Goal: Task Accomplishment & Management: Use online tool/utility

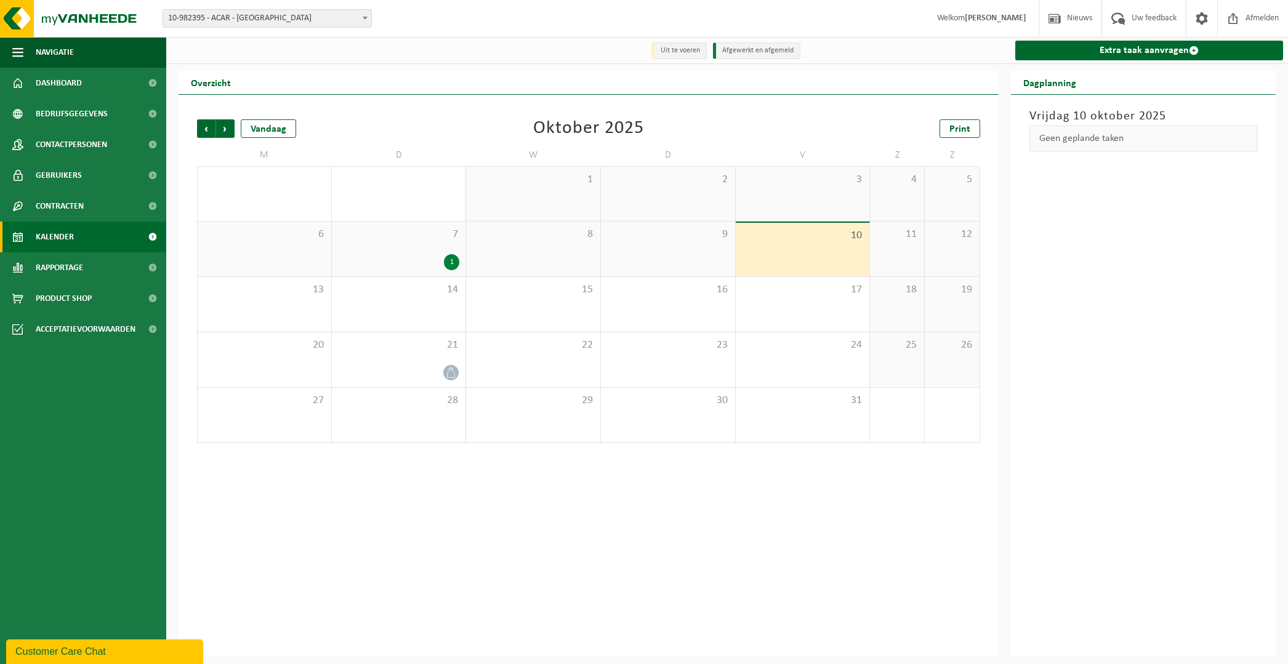
click at [67, 233] on span "Kalender" at bounding box center [55, 237] width 38 height 31
click at [245, 12] on span "10-982395 - ACAR - [GEOGRAPHIC_DATA]" at bounding box center [267, 18] width 208 height 17
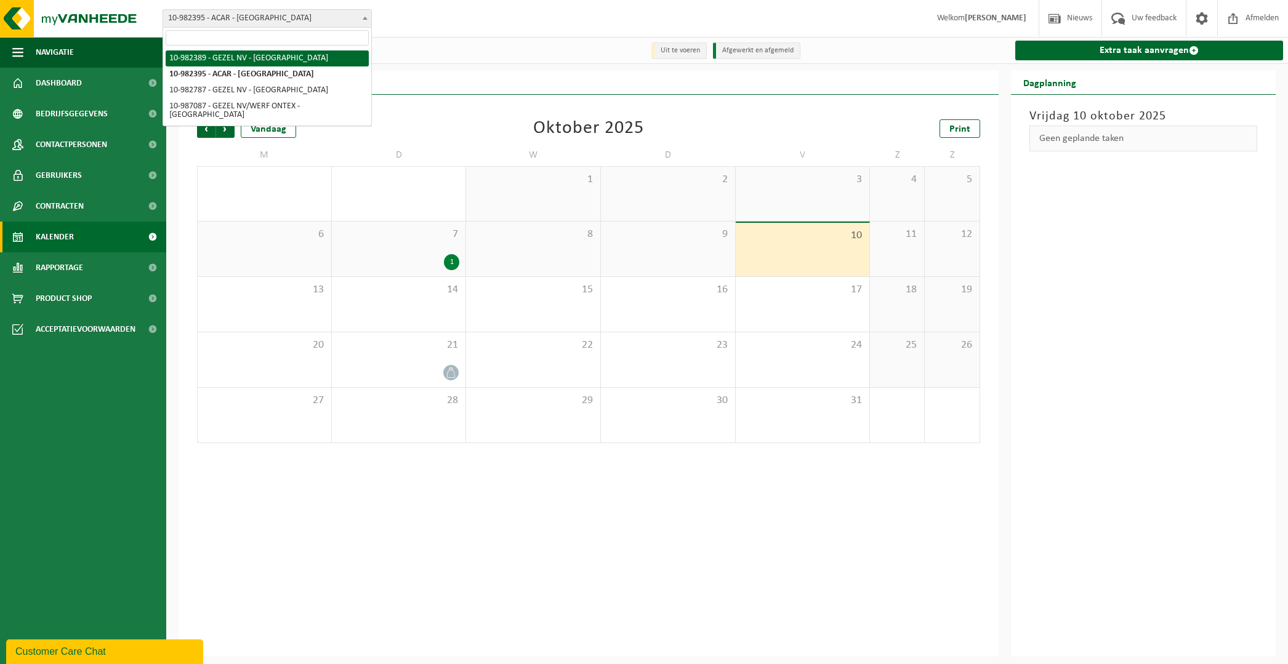
select select "162555"
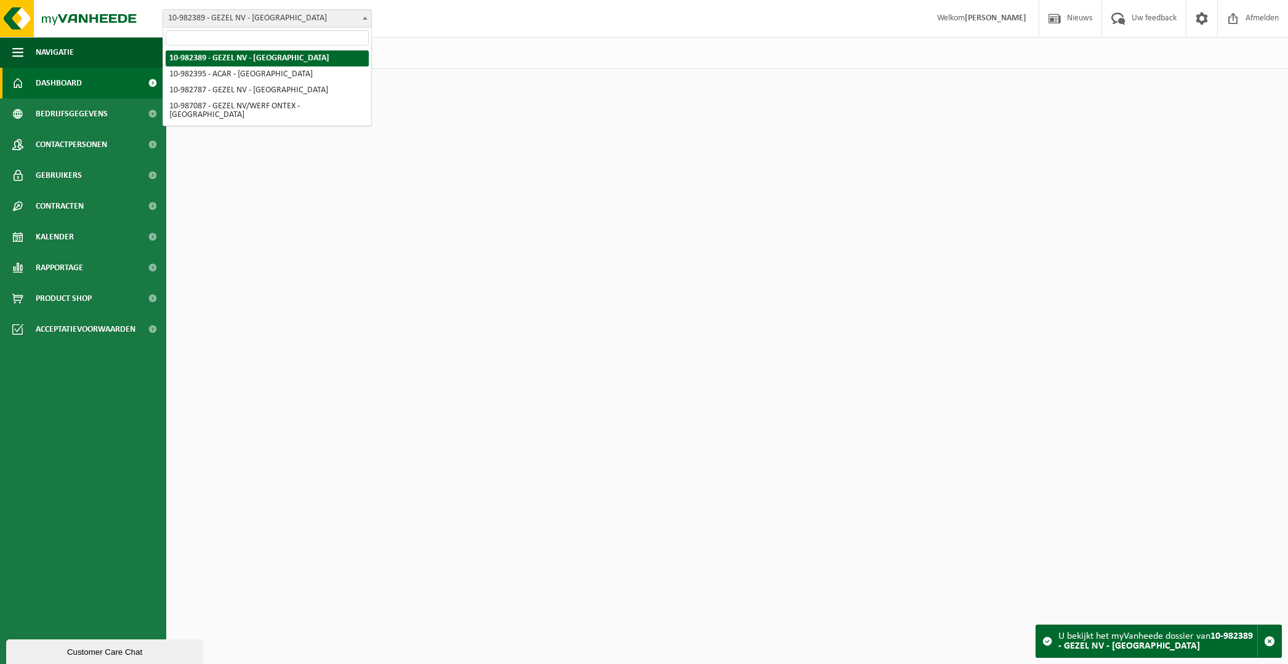
click at [256, 20] on span "10-982389 - GEZEL NV - [GEOGRAPHIC_DATA]" at bounding box center [267, 18] width 208 height 17
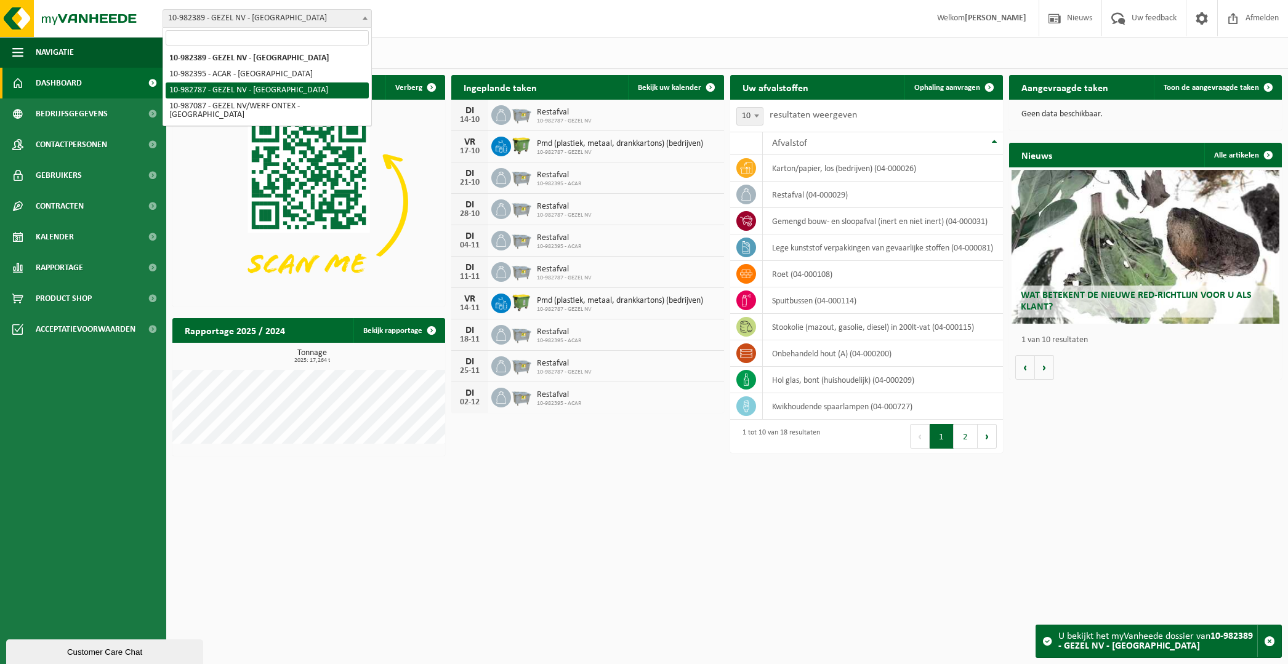
select select "162807"
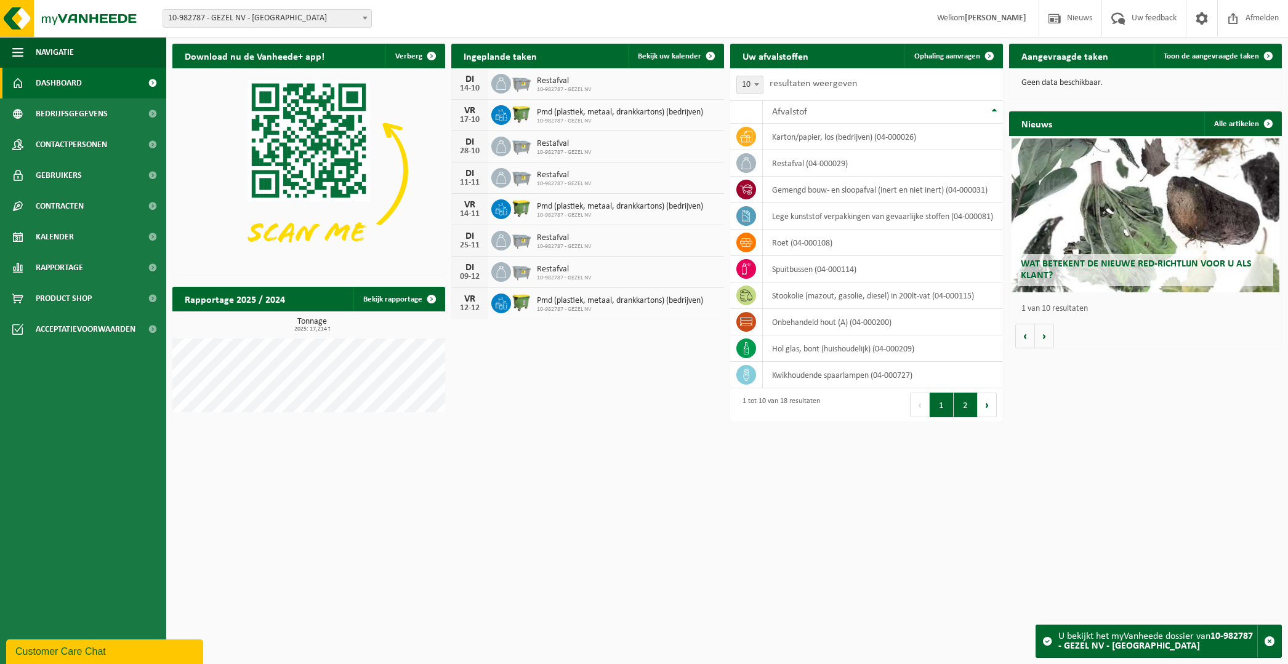
click at [957, 405] on button "2" at bounding box center [966, 405] width 24 height 25
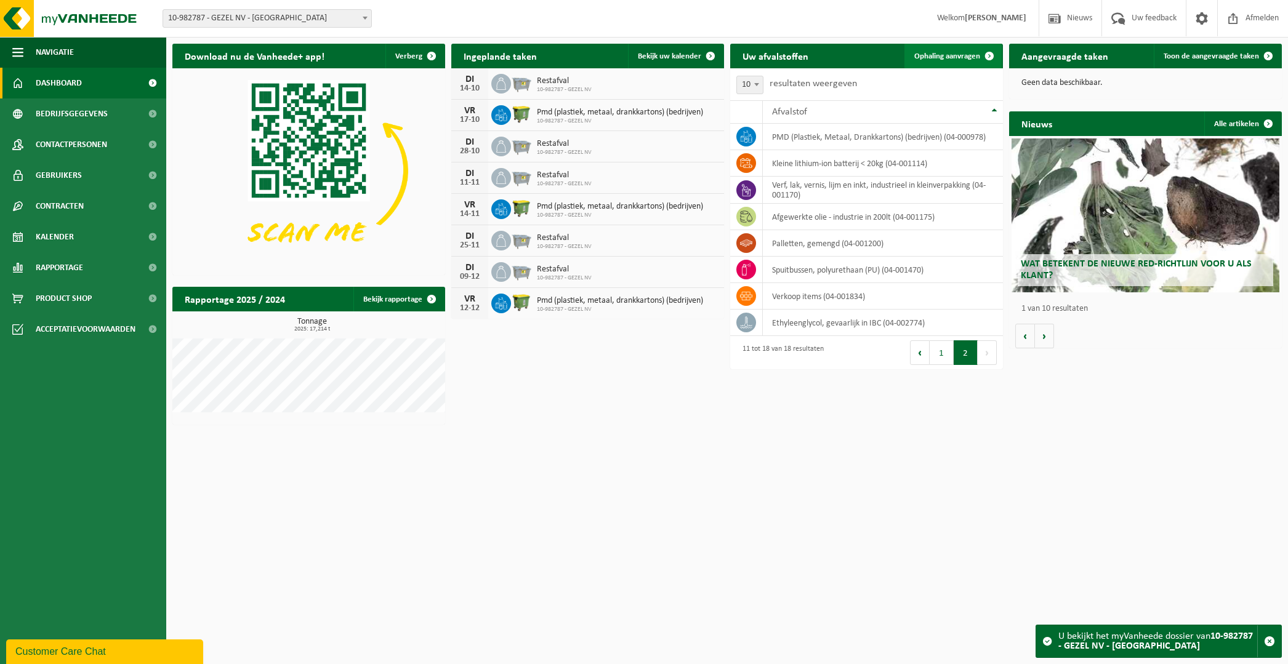
click at [941, 55] on span "Ophaling aanvragen" at bounding box center [947, 56] width 66 height 8
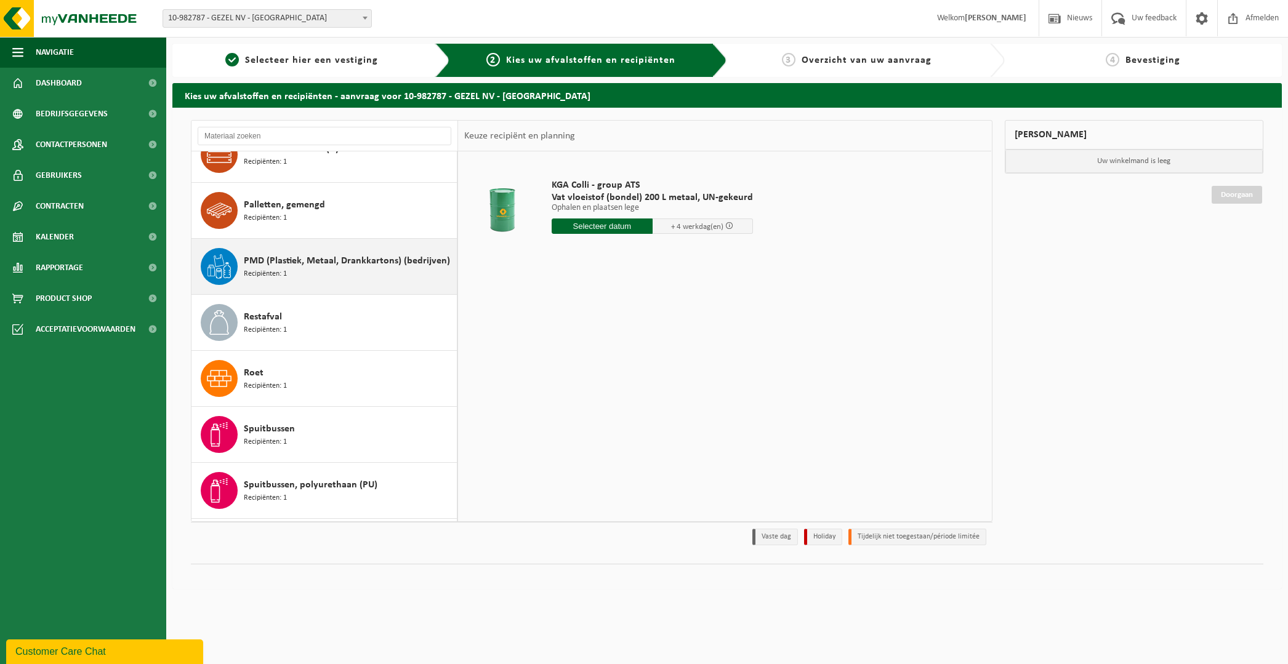
scroll to position [418, 0]
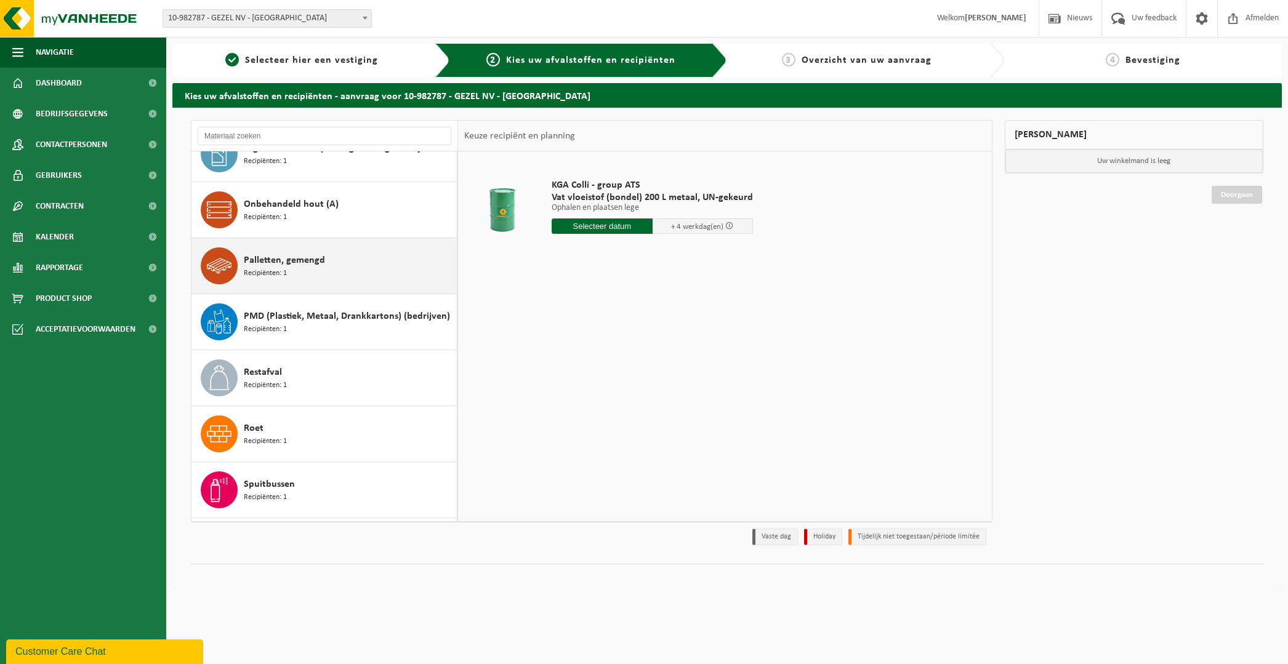
click at [302, 264] on span "Palletten, gemengd" at bounding box center [284, 260] width 81 height 15
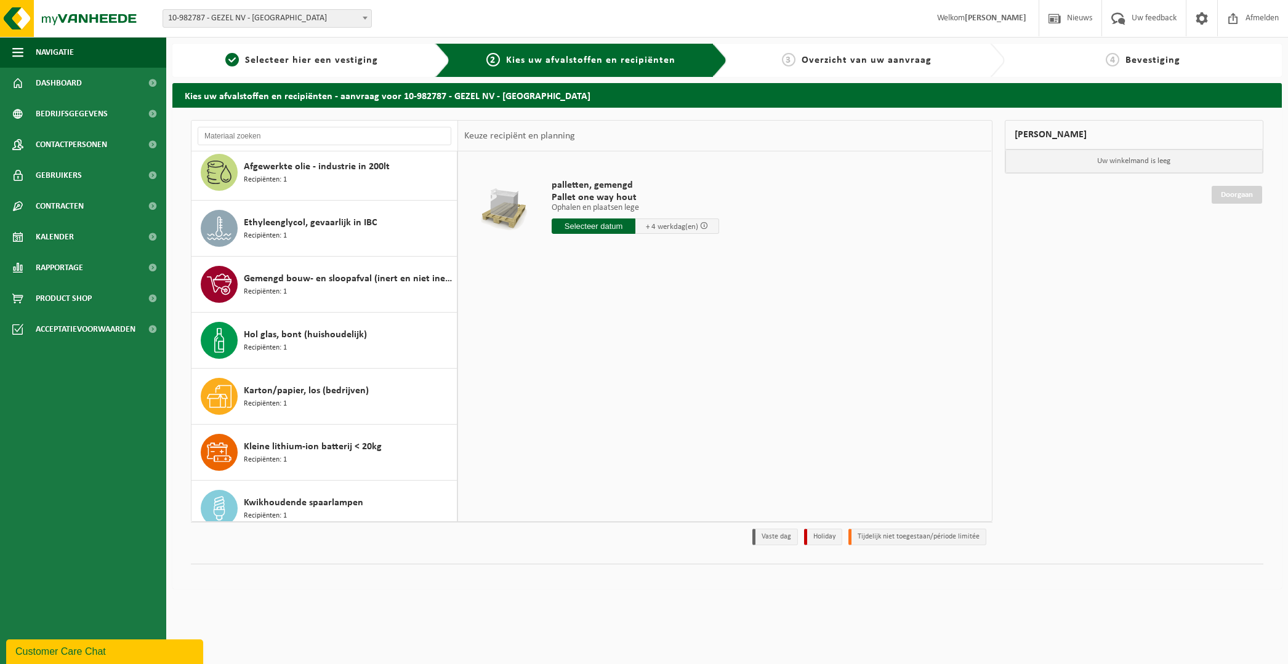
scroll to position [0, 0]
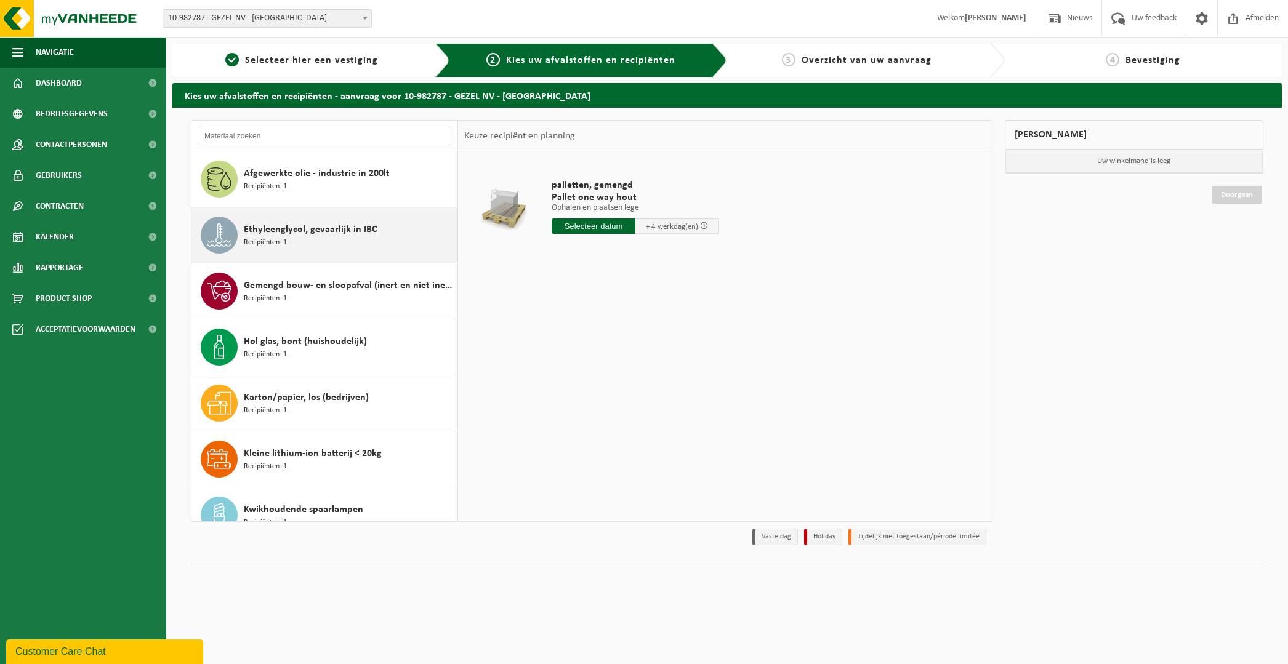
click at [344, 230] on span "Ethyleenglycol, gevaarlijk in IBC" at bounding box center [310, 229] width 133 height 15
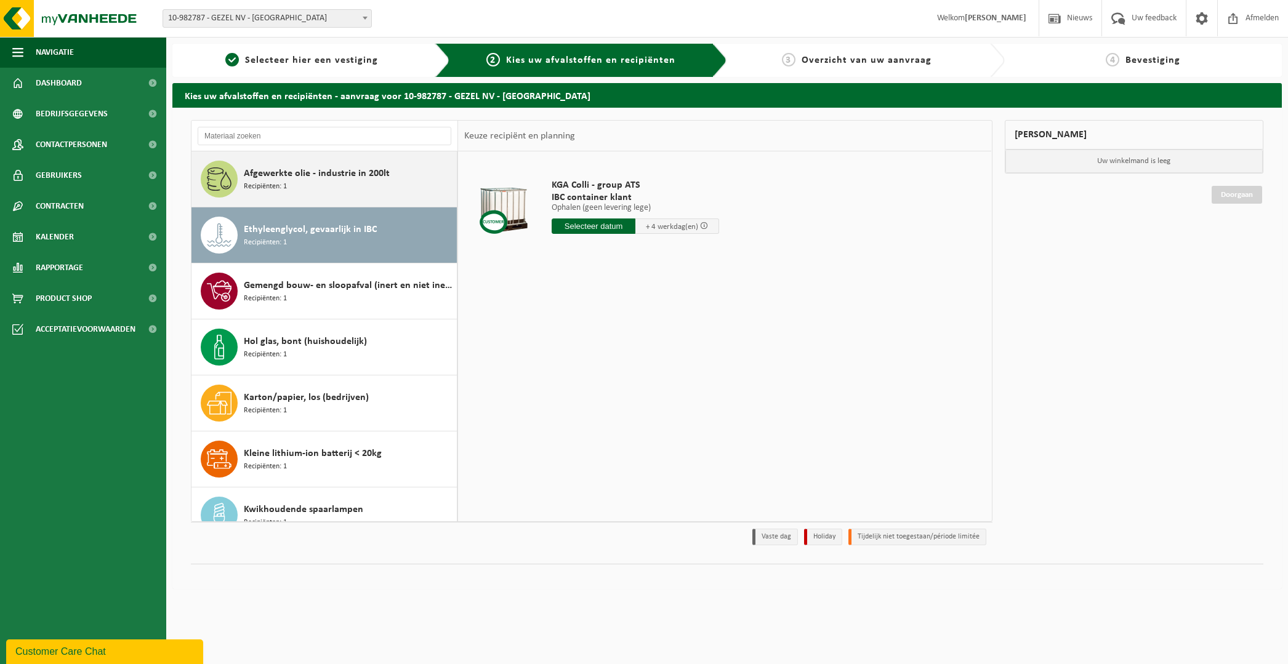
click at [296, 181] on div "Afgewerkte olie - industrie in 200lt Recipiënten: 1" at bounding box center [349, 179] width 210 height 37
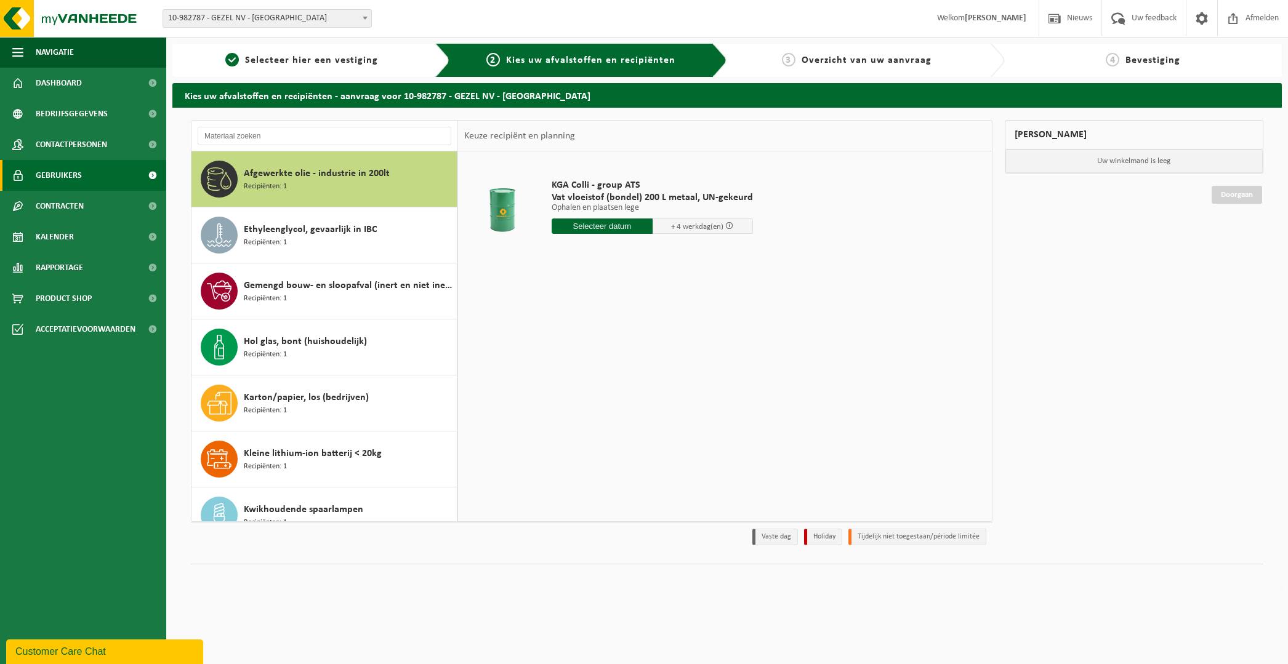
click at [57, 169] on span "Gebruikers" at bounding box center [59, 175] width 46 height 31
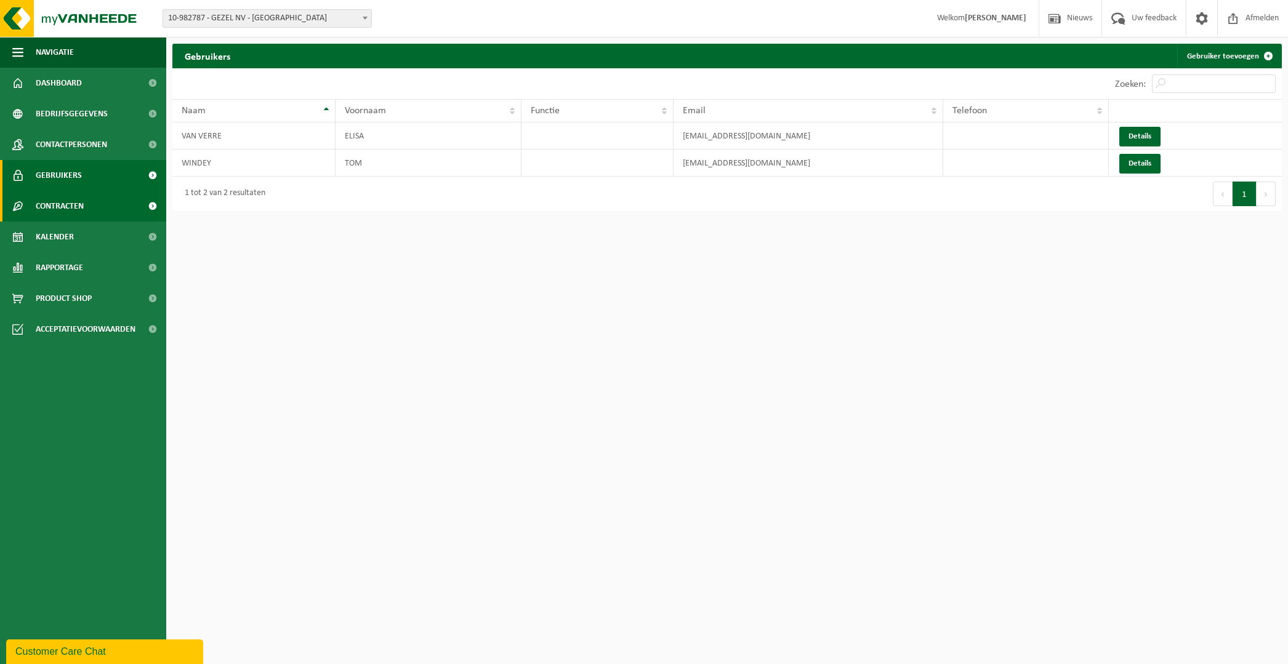
click at [95, 200] on link "Contracten" at bounding box center [83, 206] width 166 height 31
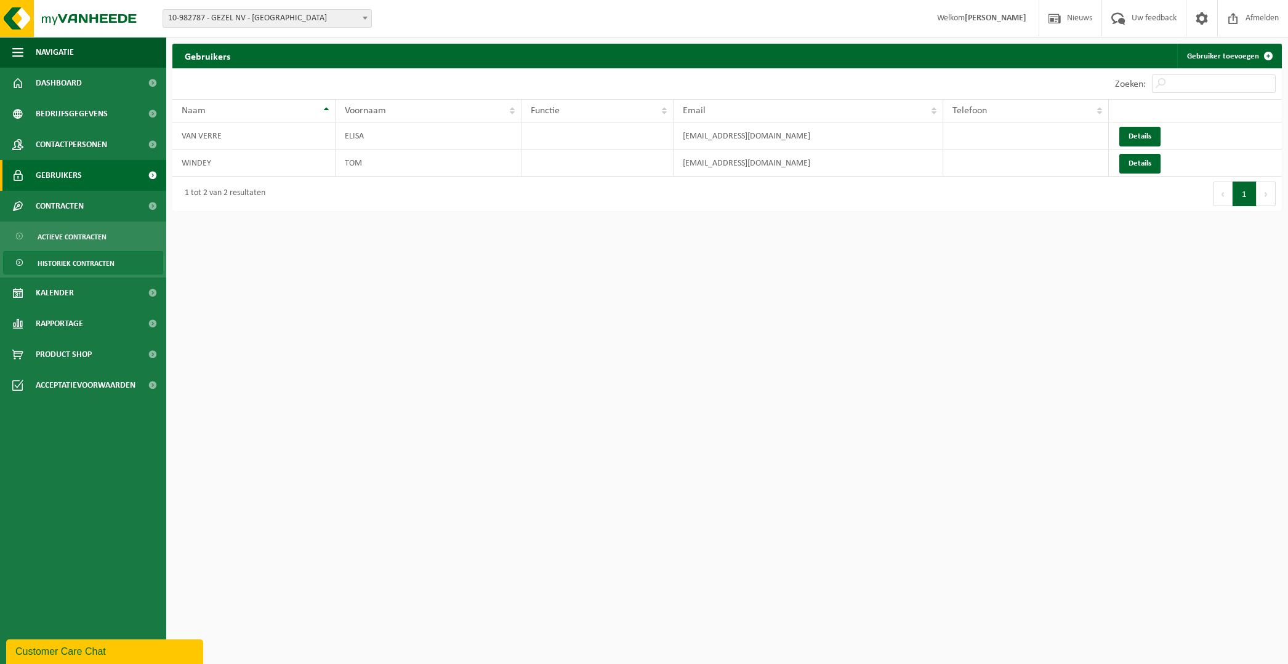
click at [83, 263] on span "Historiek contracten" at bounding box center [76, 263] width 77 height 23
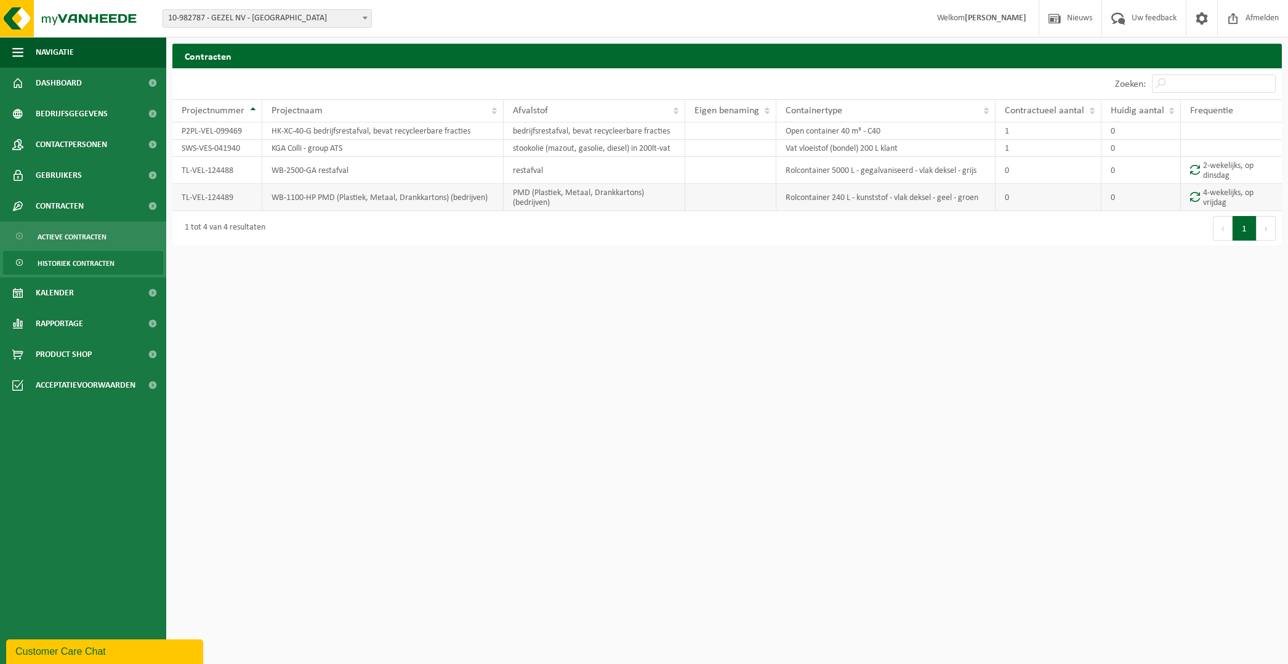
click at [372, 200] on td "WB-1100-HP PMD (Plastiek, Metaal, Drankkartons) (bedrijven)" at bounding box center [382, 197] width 241 height 27
click at [84, 235] on span "Actieve contracten" at bounding box center [72, 236] width 69 height 23
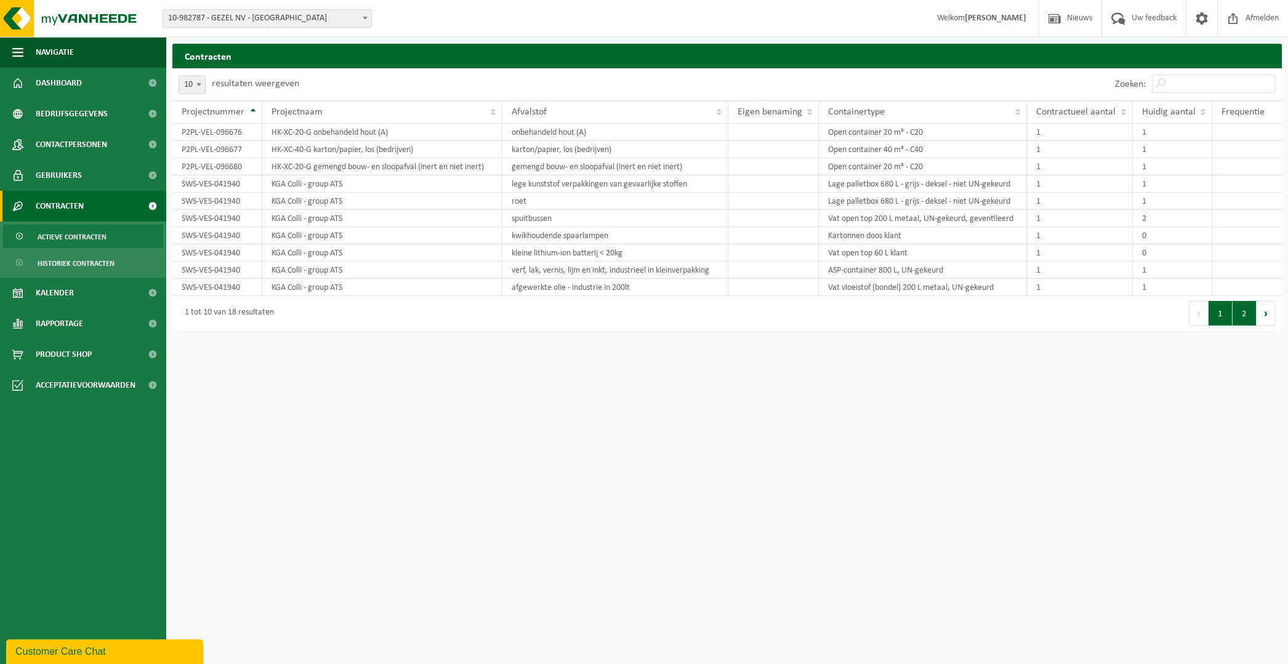
click at [1240, 313] on button "2" at bounding box center [1245, 313] width 24 height 25
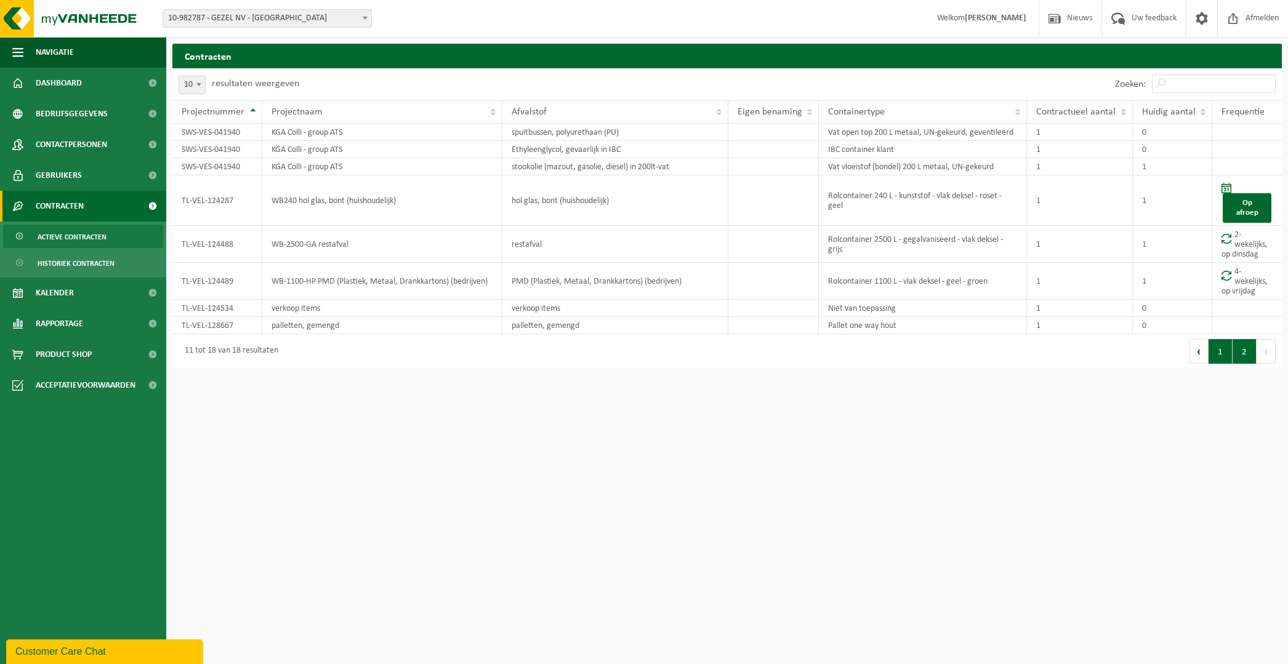
click at [1224, 358] on button "1" at bounding box center [1221, 351] width 24 height 25
